Goal: Navigation & Orientation: Find specific page/section

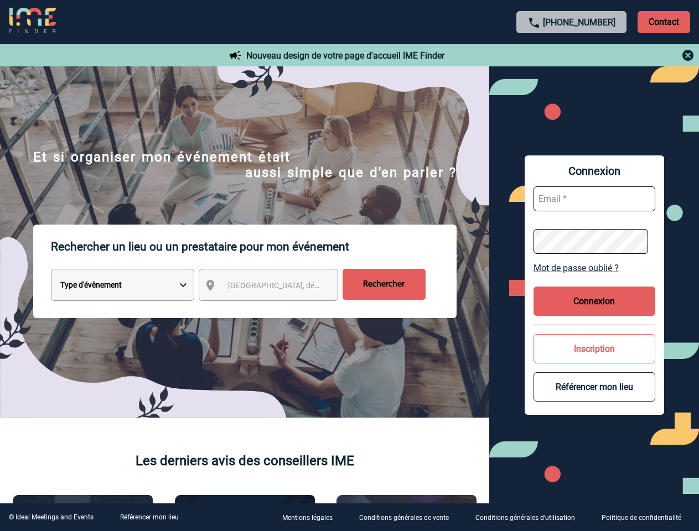
click at [349, 266] on p "Rechercher un lieu ou un prestataire pour mon événement" at bounding box center [254, 247] width 406 height 44
click at [663, 22] on p "Contact" at bounding box center [663, 22] width 53 height 22
click at [572, 55] on div at bounding box center [572, 55] width 246 height 13
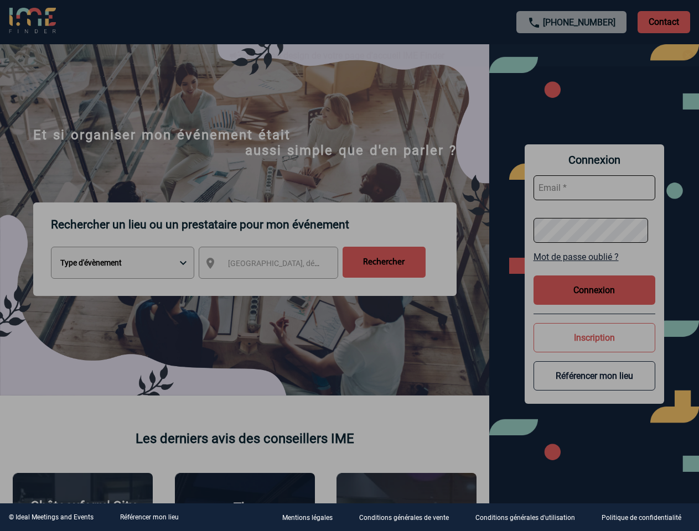
click at [278, 287] on div at bounding box center [349, 265] width 699 height 531
click at [594, 268] on div at bounding box center [349, 265] width 699 height 531
click at [594, 301] on div at bounding box center [349, 265] width 699 height 531
click at [594, 349] on div at bounding box center [349, 265] width 699 height 531
click at [594, 387] on div at bounding box center [349, 265] width 699 height 531
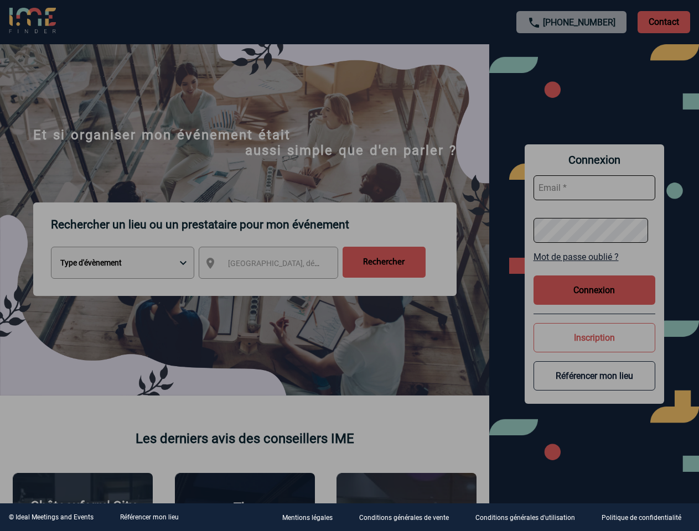
click at [149, 517] on link "Référencer mon lieu" at bounding box center [149, 517] width 59 height 8
